Goal: Navigation & Orientation: Find specific page/section

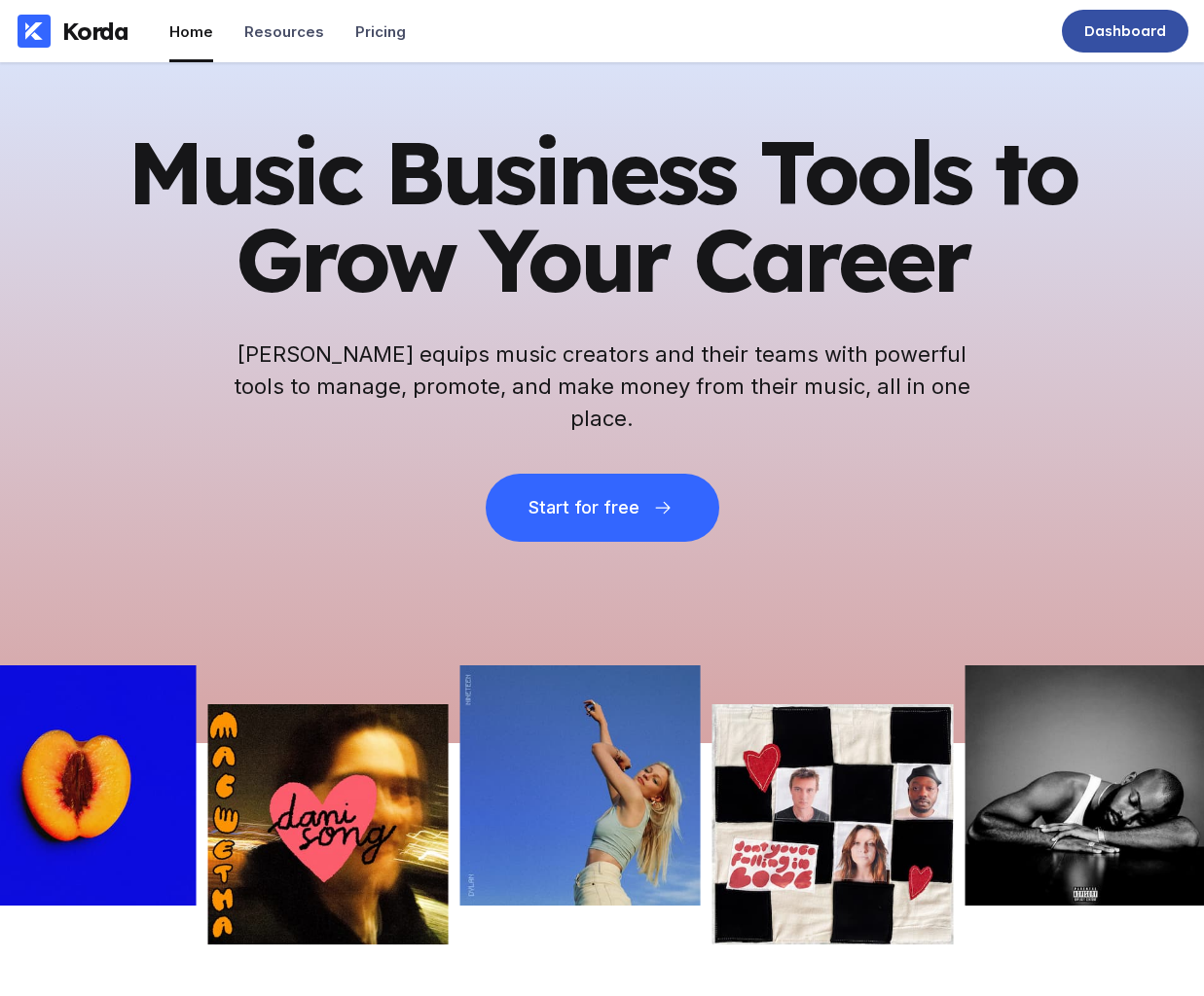
click at [1120, 41] on div "Dashboard" at bounding box center [1125, 31] width 126 height 43
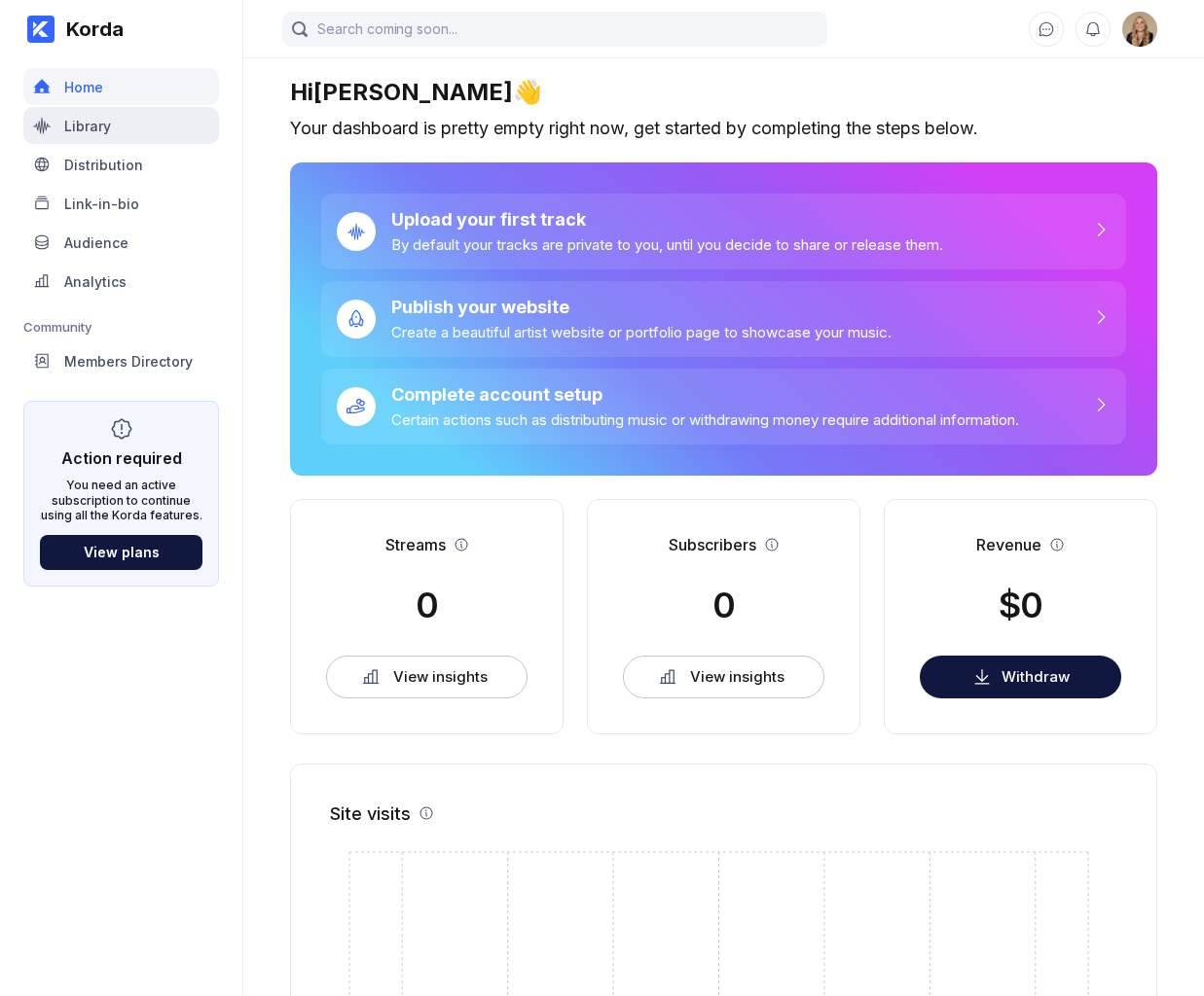
click at [104, 135] on div "Library" at bounding box center [121, 125] width 196 height 37
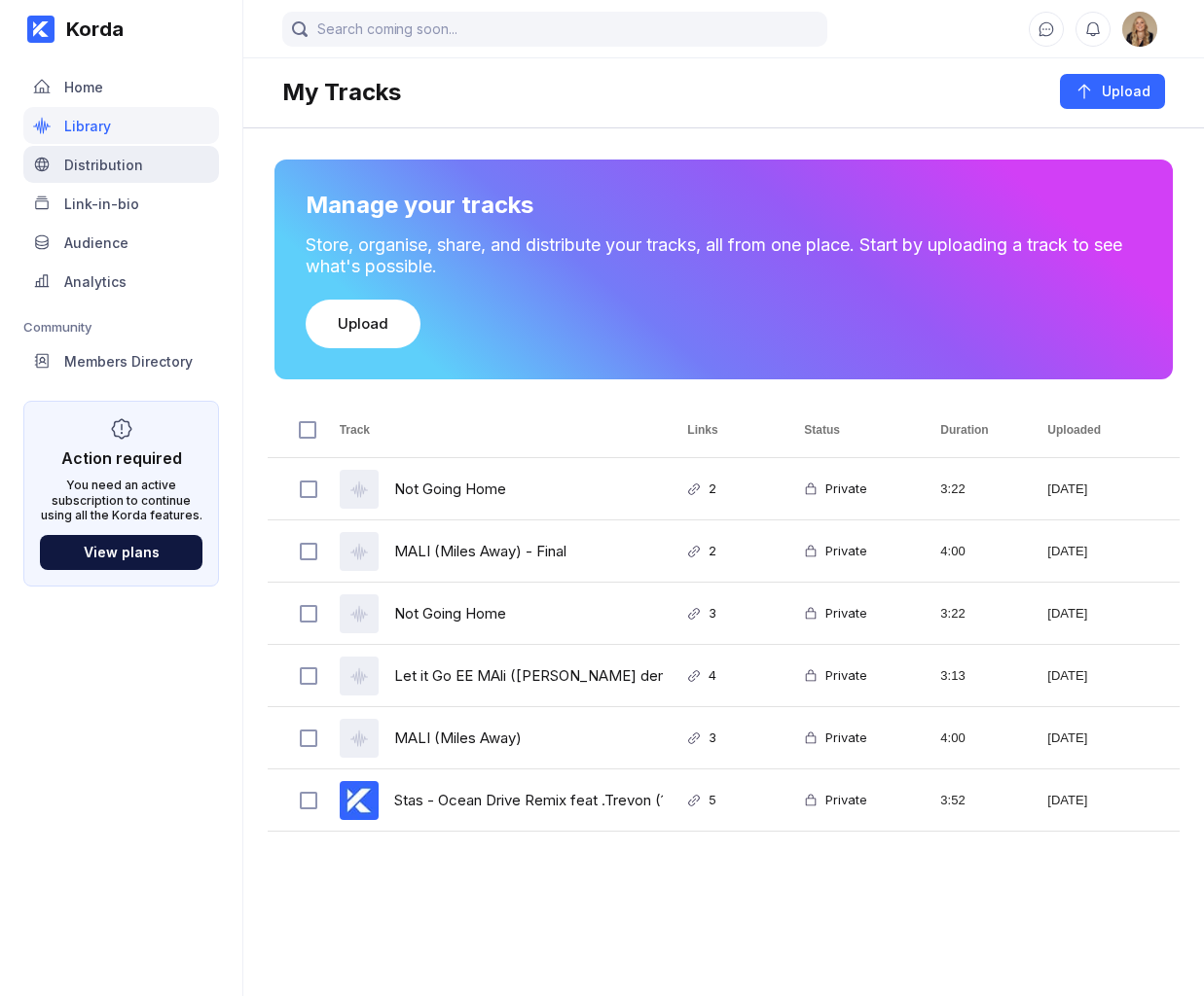
click at [113, 165] on div "Distribution" at bounding box center [103, 165] width 78 height 17
